Goal: Information Seeking & Learning: Learn about a topic

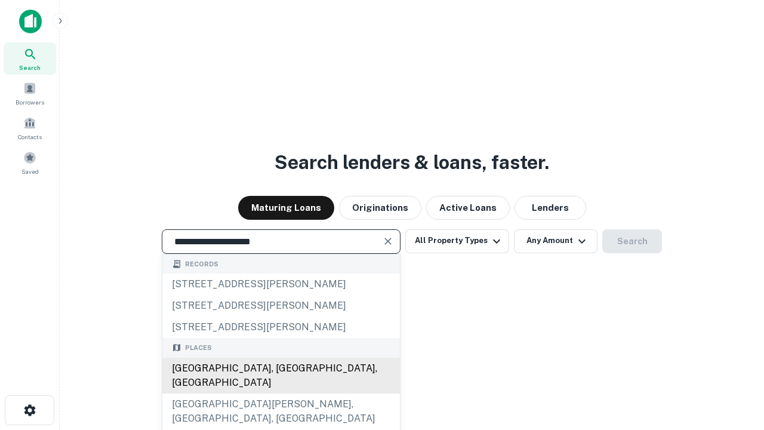
click at [281, 393] on div "[GEOGRAPHIC_DATA], [GEOGRAPHIC_DATA], [GEOGRAPHIC_DATA]" at bounding box center [281, 376] width 238 height 36
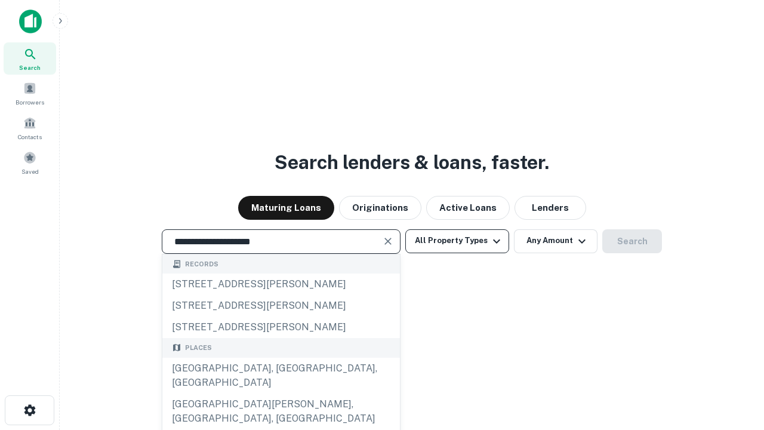
click at [457, 241] on button "All Property Types" at bounding box center [457, 241] width 104 height 24
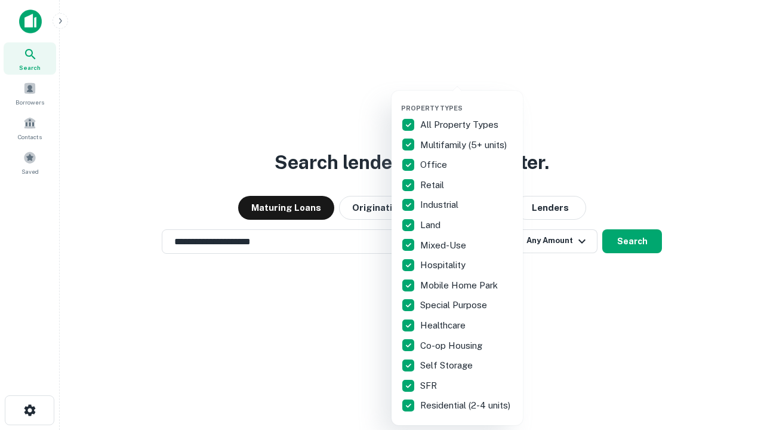
type input "**********"
click at [467, 100] on button "button" at bounding box center [466, 100] width 131 height 1
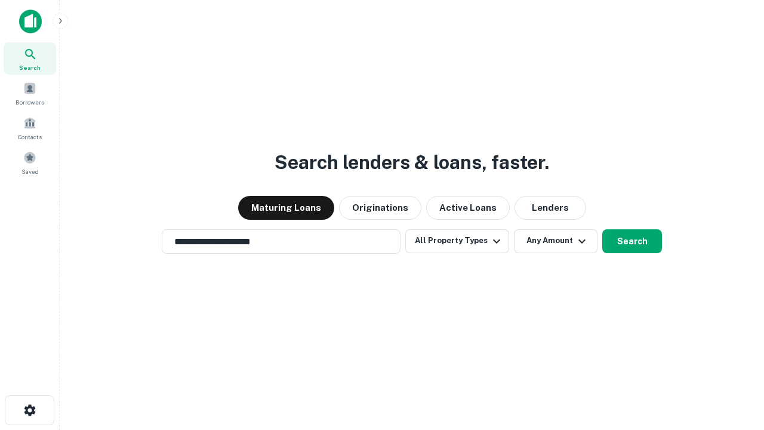
scroll to position [19, 0]
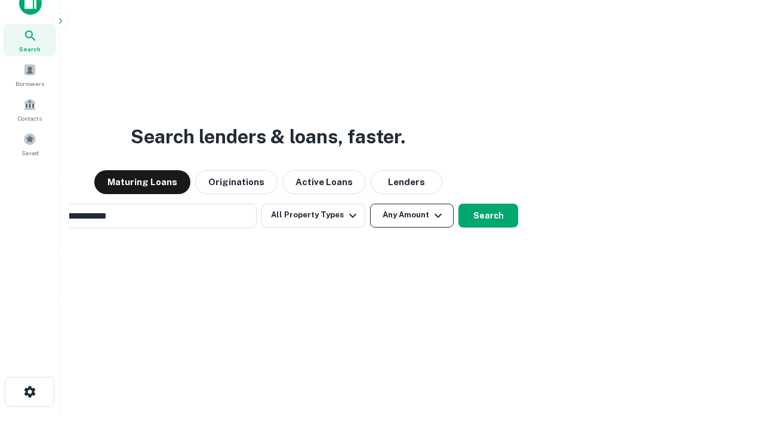
click at [370, 204] on button "Any Amount" at bounding box center [412, 216] width 84 height 24
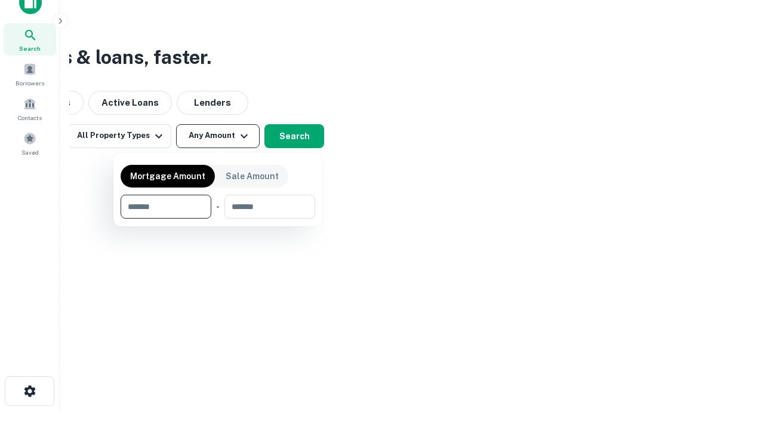
type input "*******"
click at [218, 218] on button "button" at bounding box center [218, 218] width 195 height 1
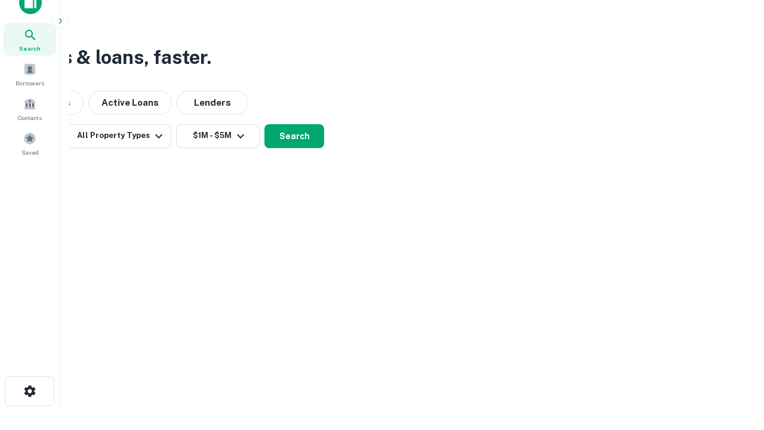
scroll to position [7, 220]
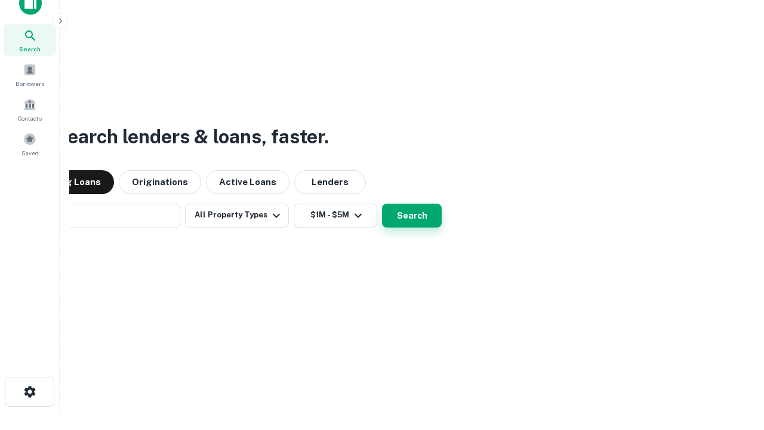
click at [382, 204] on button "Search" at bounding box center [412, 216] width 60 height 24
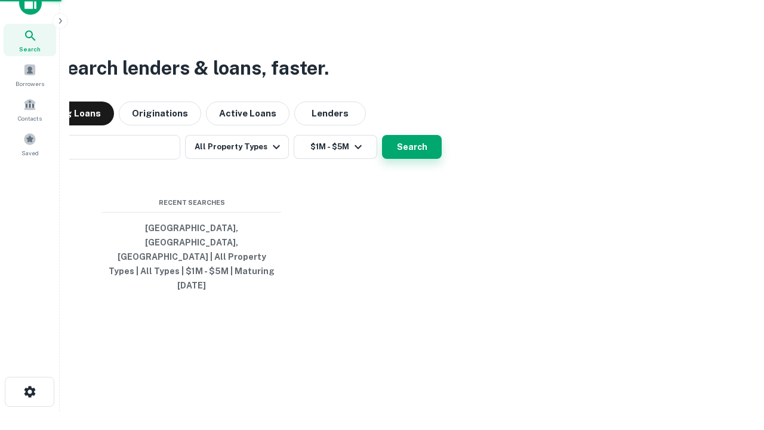
scroll to position [32, 338]
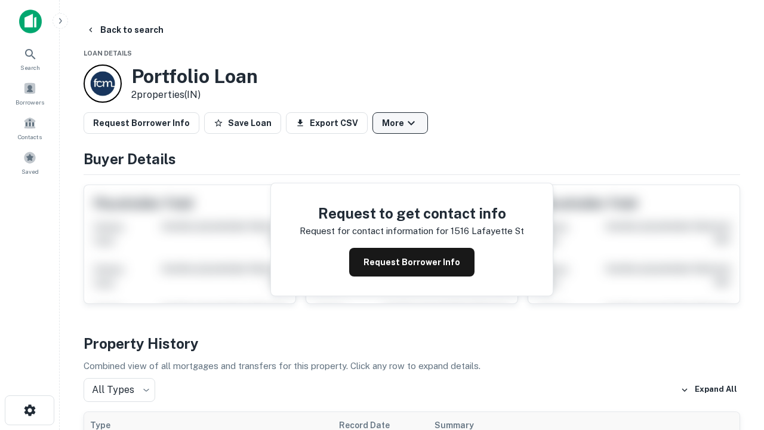
click at [400, 123] on button "More" at bounding box center [400, 122] width 56 height 21
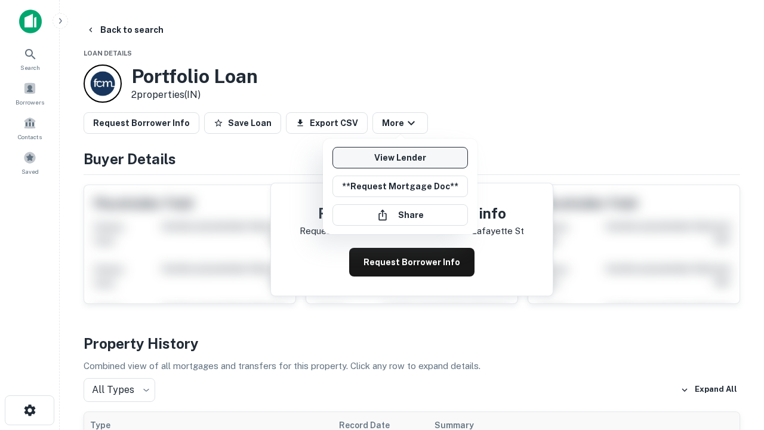
click at [400, 158] on link "View Lender" at bounding box center [399, 157] width 135 height 21
